Goal: Task Accomplishment & Management: Use online tool/utility

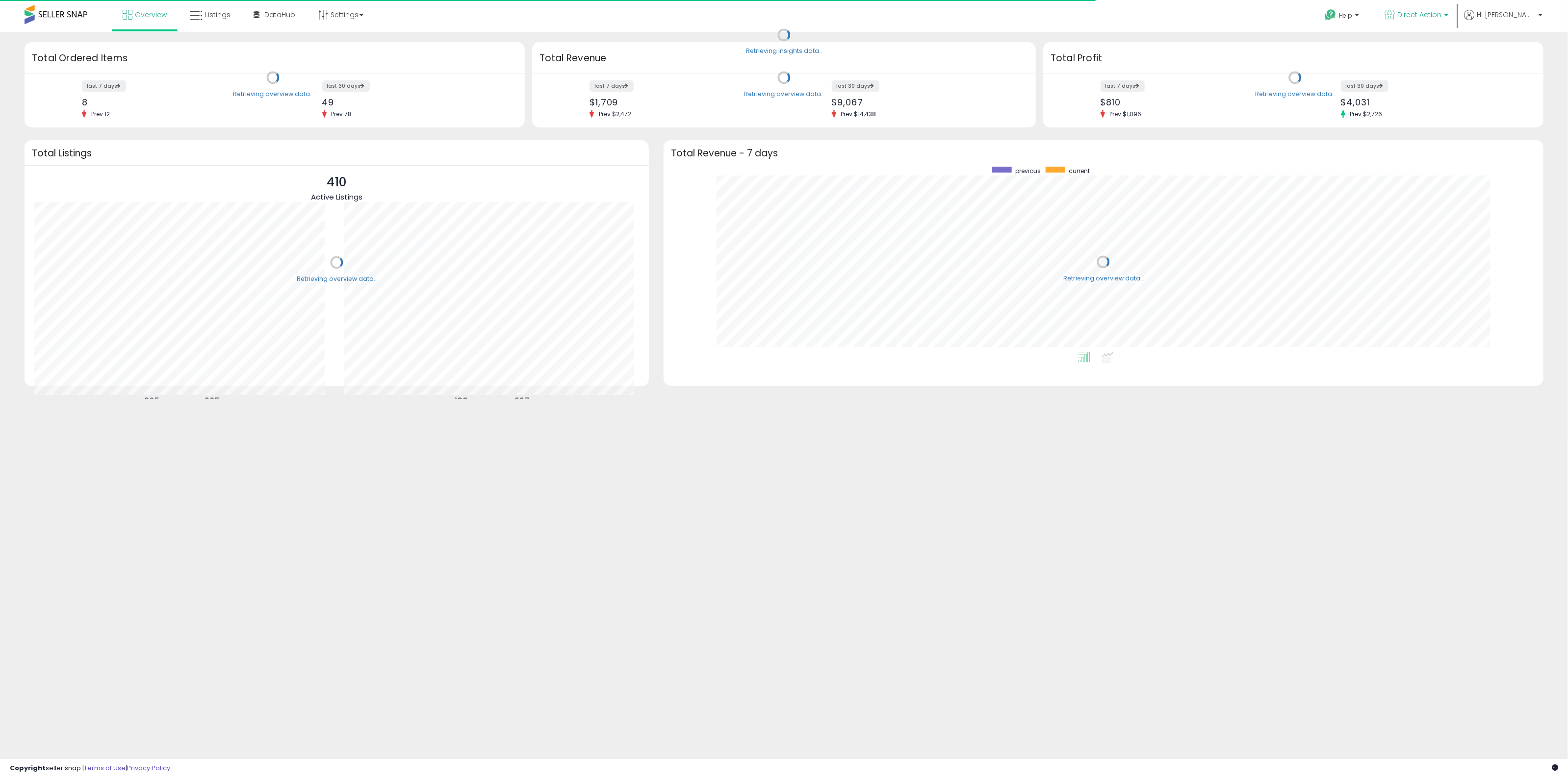
scroll to position [185, 860]
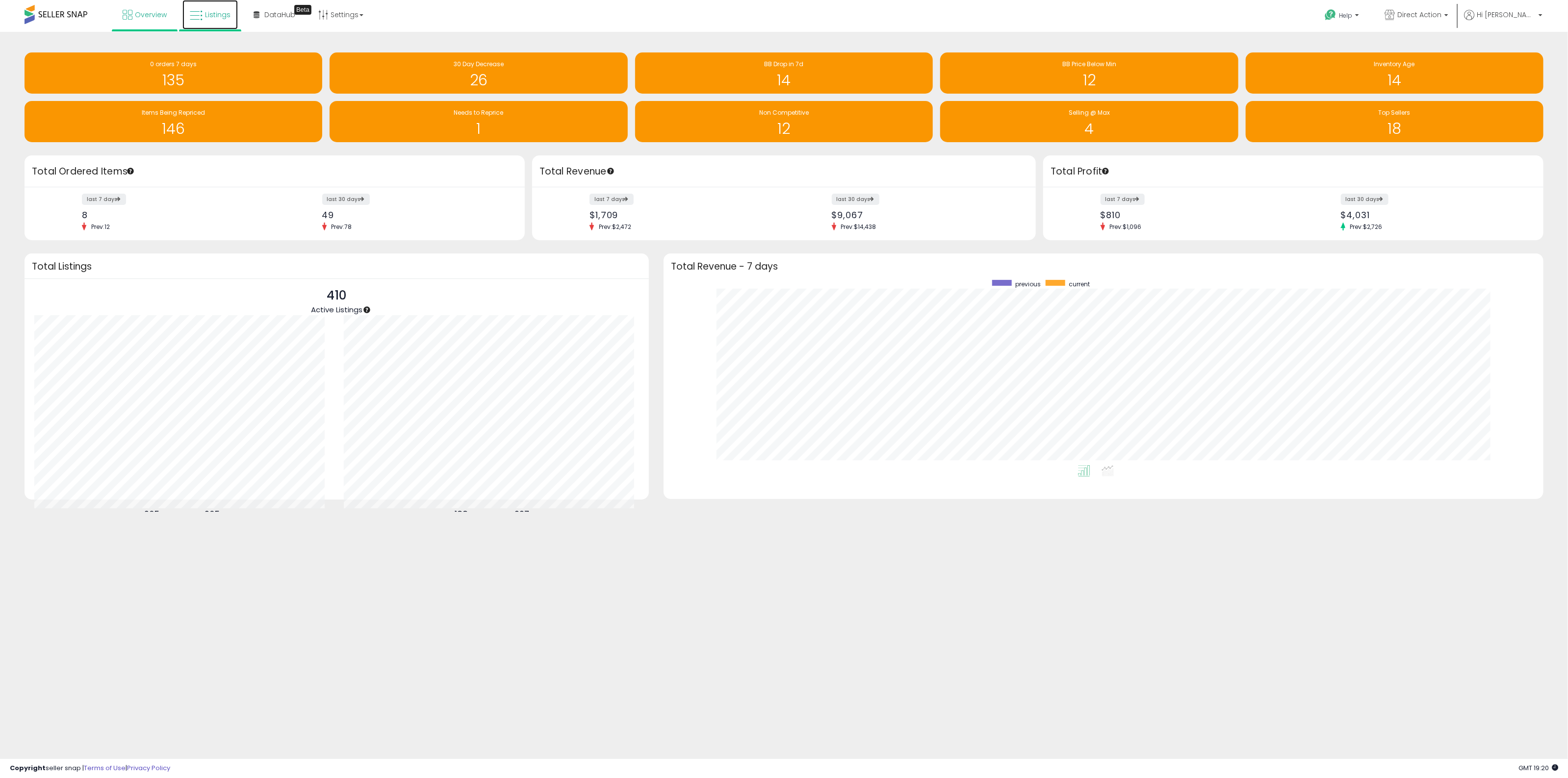
click at [209, 19] on span "Listings" at bounding box center [217, 14] width 26 height 10
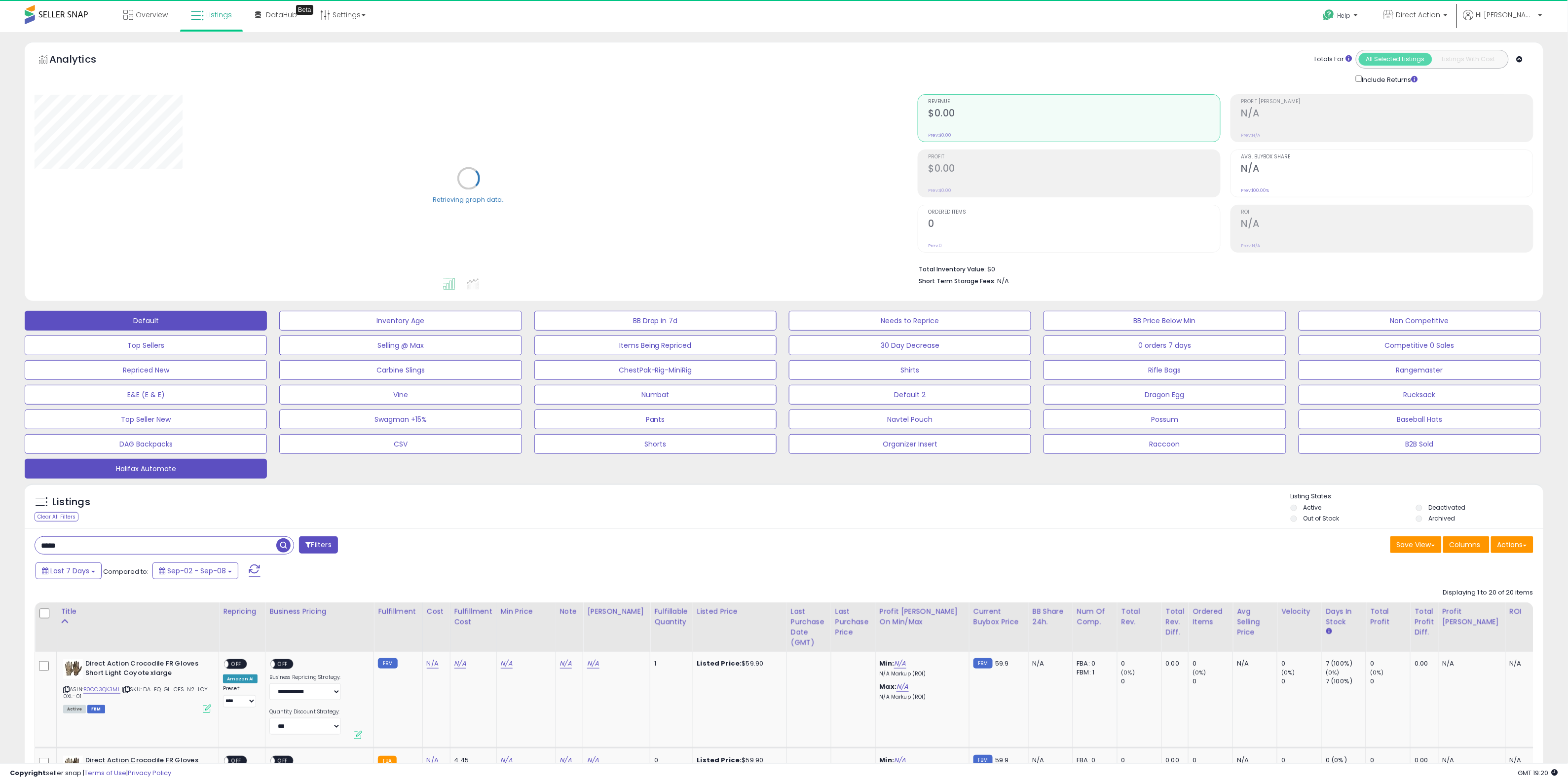
click at [203, 474] on button "Halifax Automate" at bounding box center [146, 469] width 242 height 19
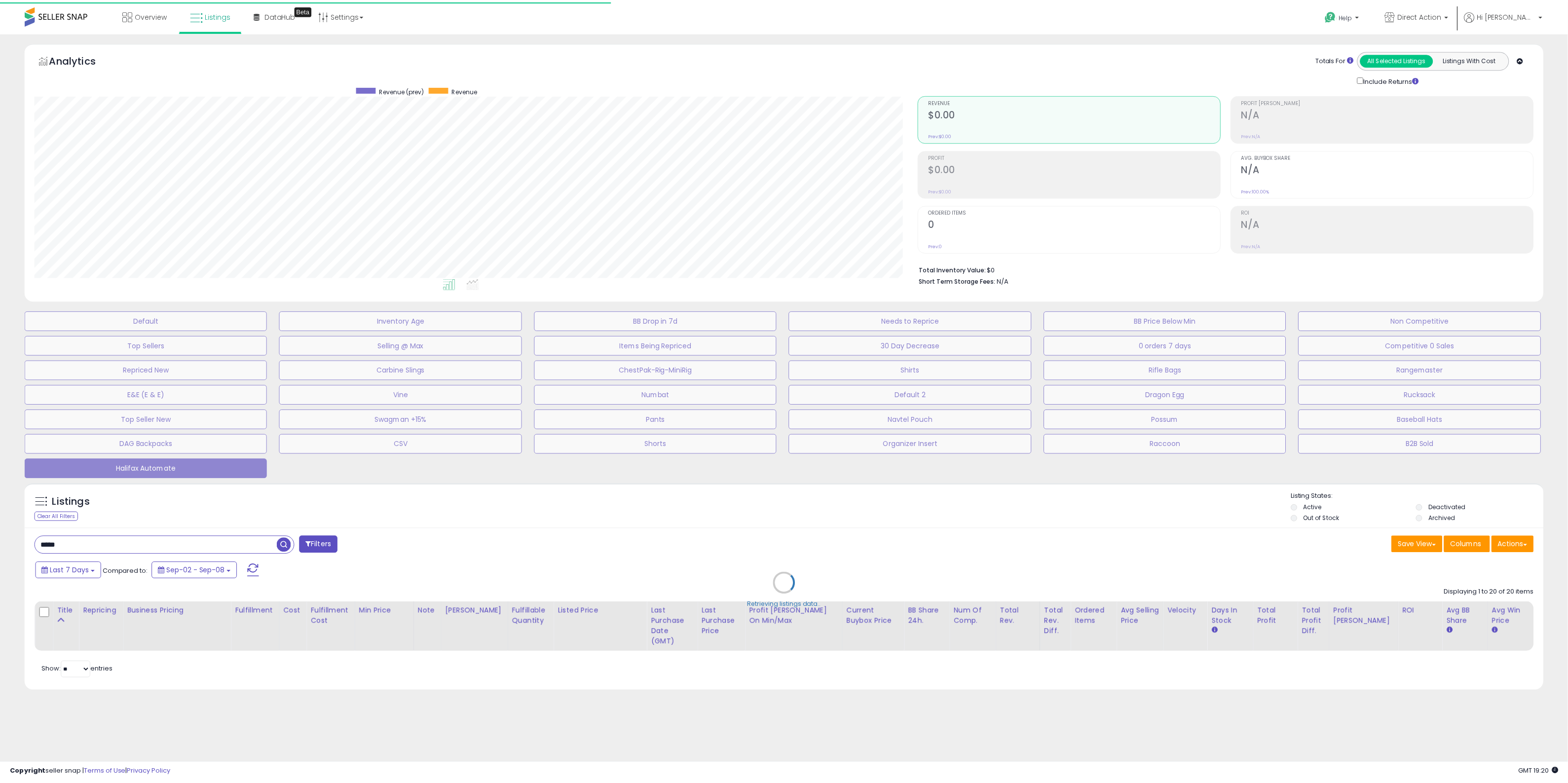
scroll to position [203, 888]
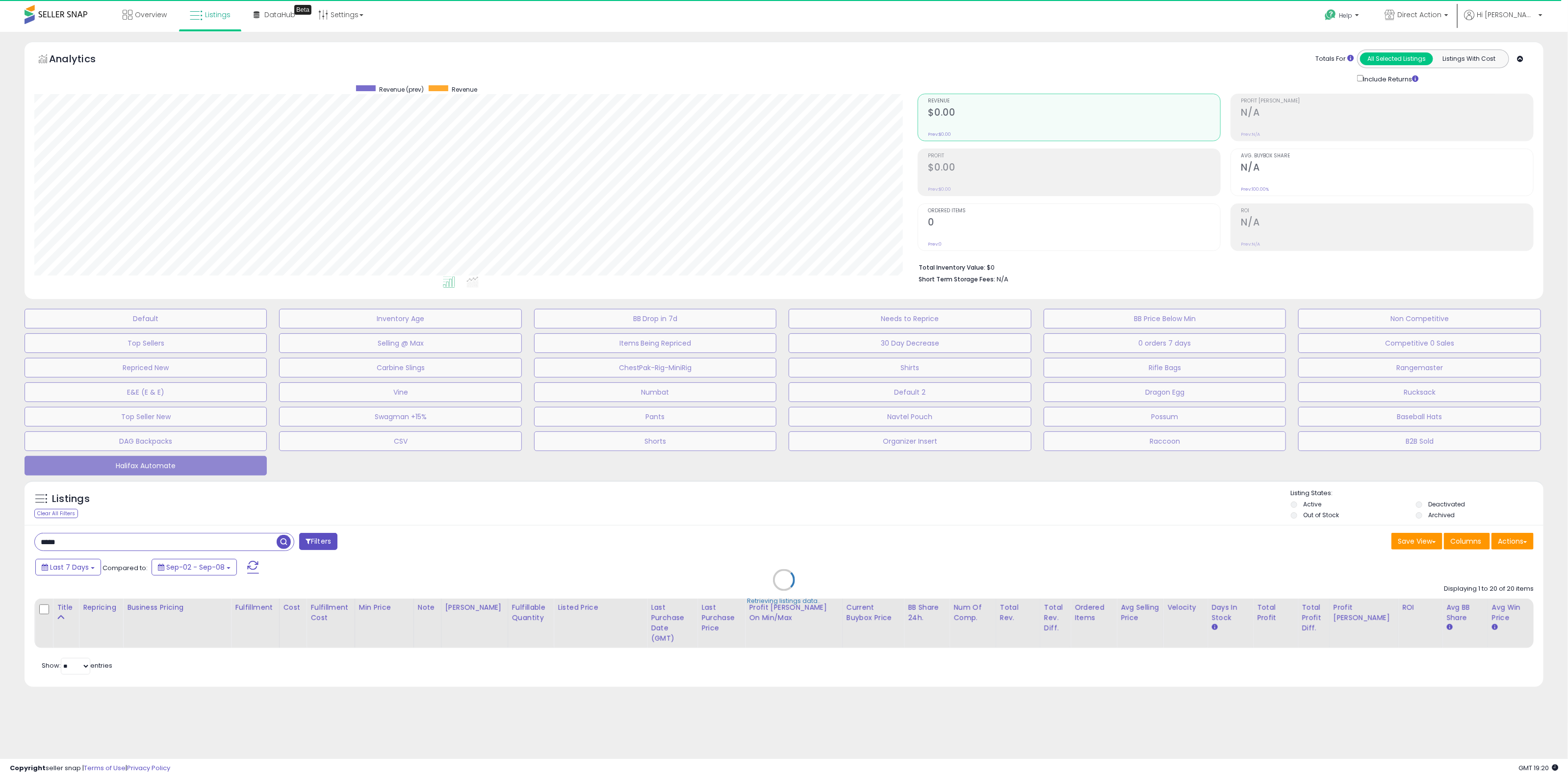
type input "*******"
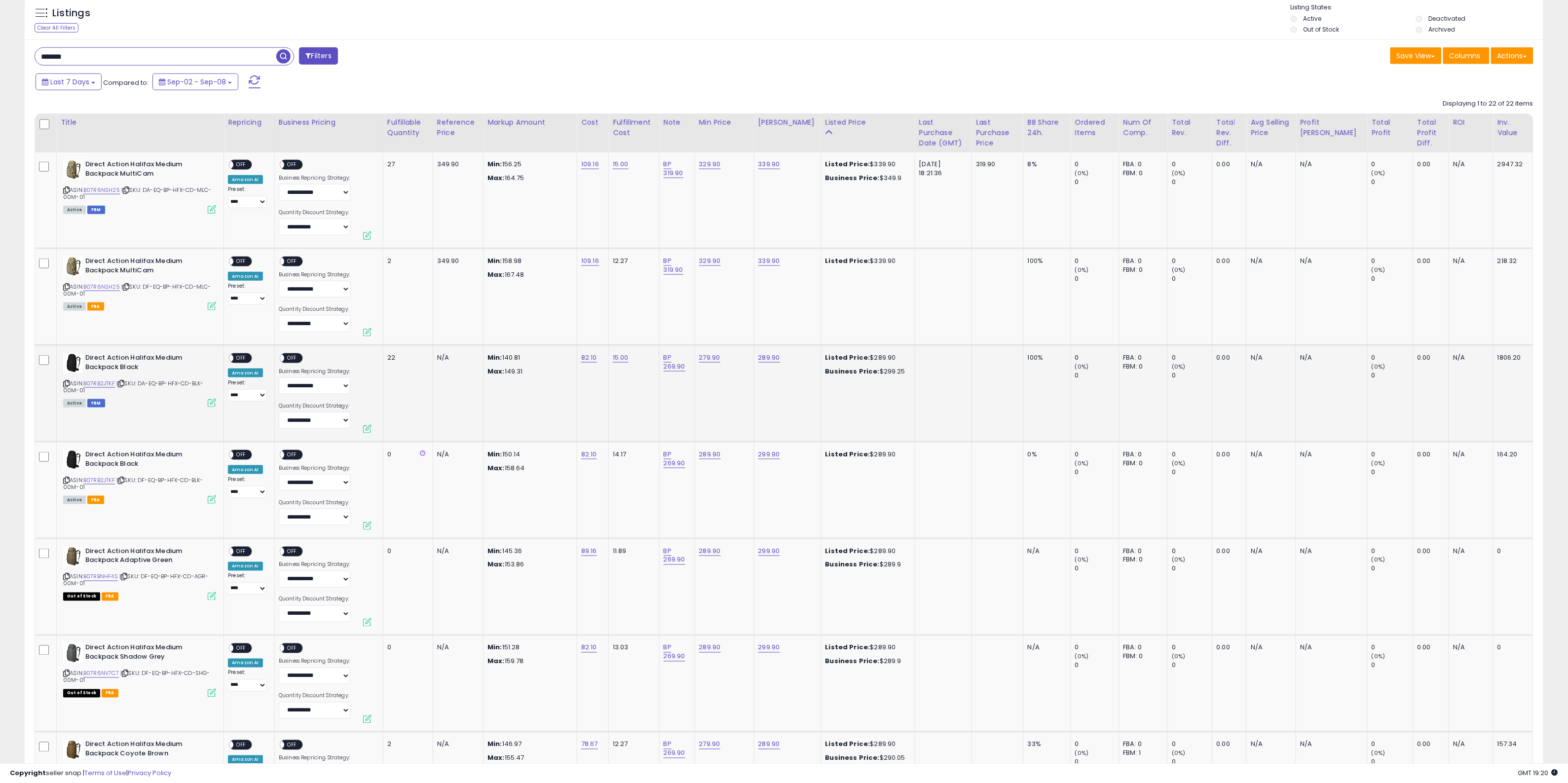
scroll to position [493, 0]
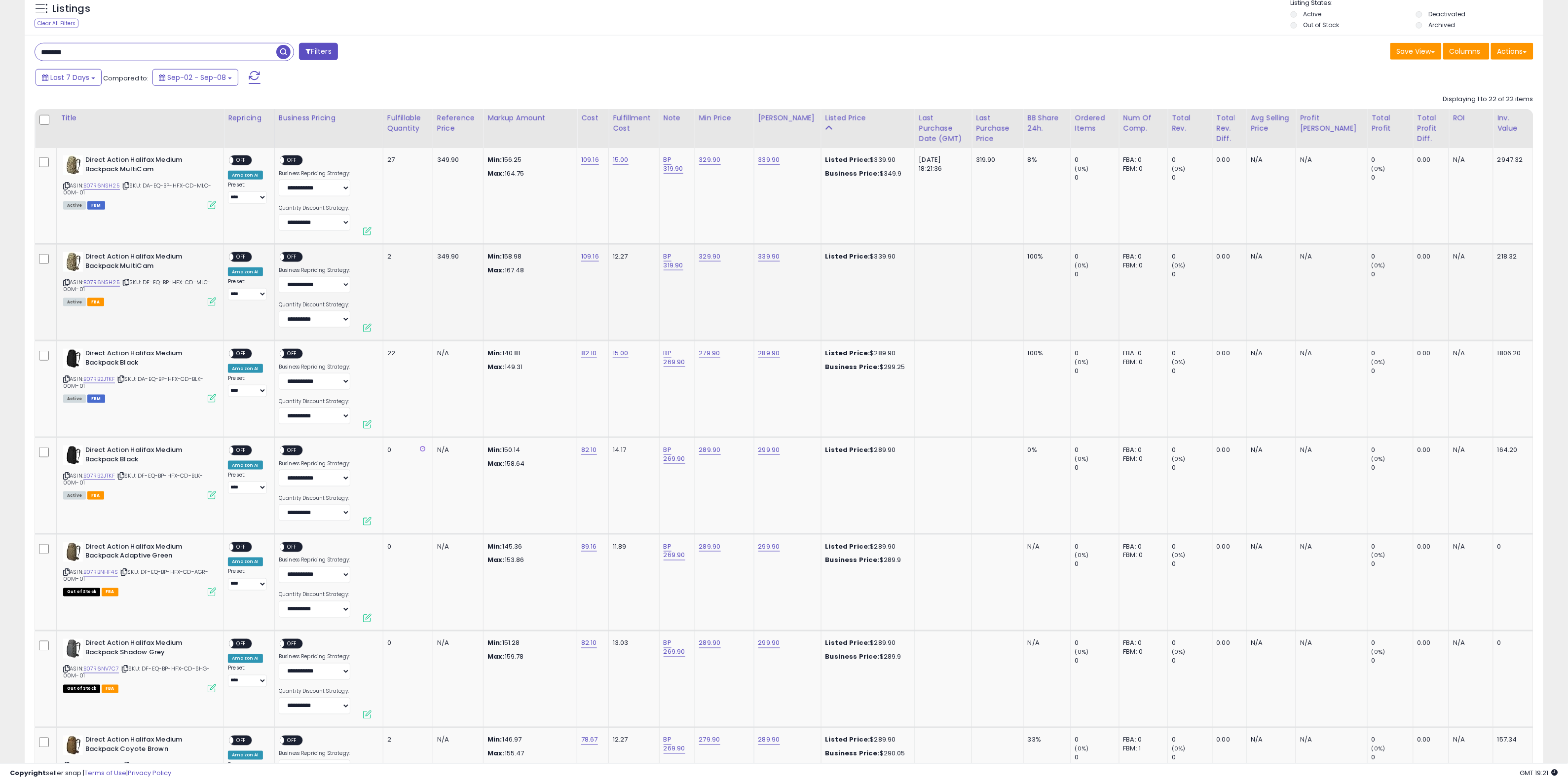
click at [476, 298] on td "349.90" at bounding box center [458, 291] width 51 height 96
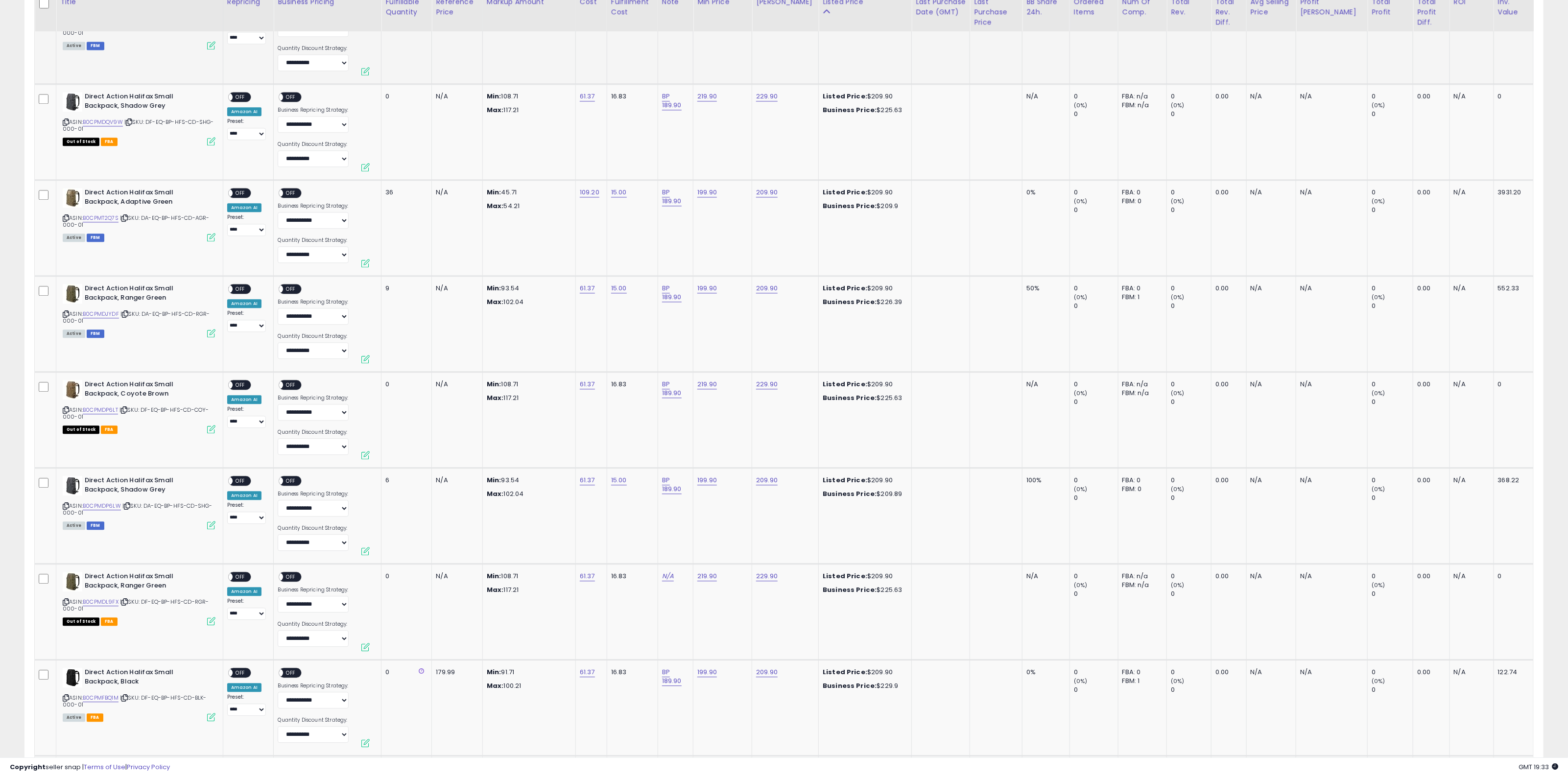
scroll to position [1897, 0]
